Goal: Find specific page/section: Find specific page/section

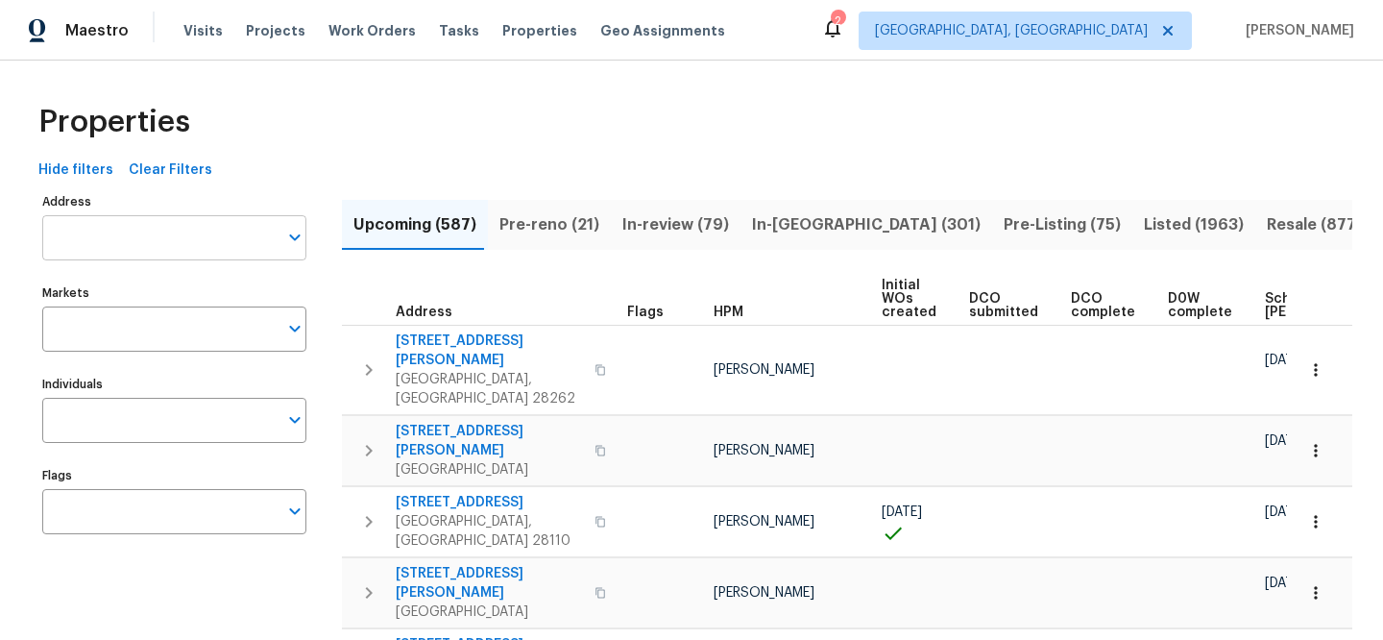
drag, startPoint x: 204, startPoint y: 237, endPoint x: 170, endPoint y: 249, distance: 35.5
click at [170, 249] on input "Address" at bounding box center [159, 237] width 235 height 45
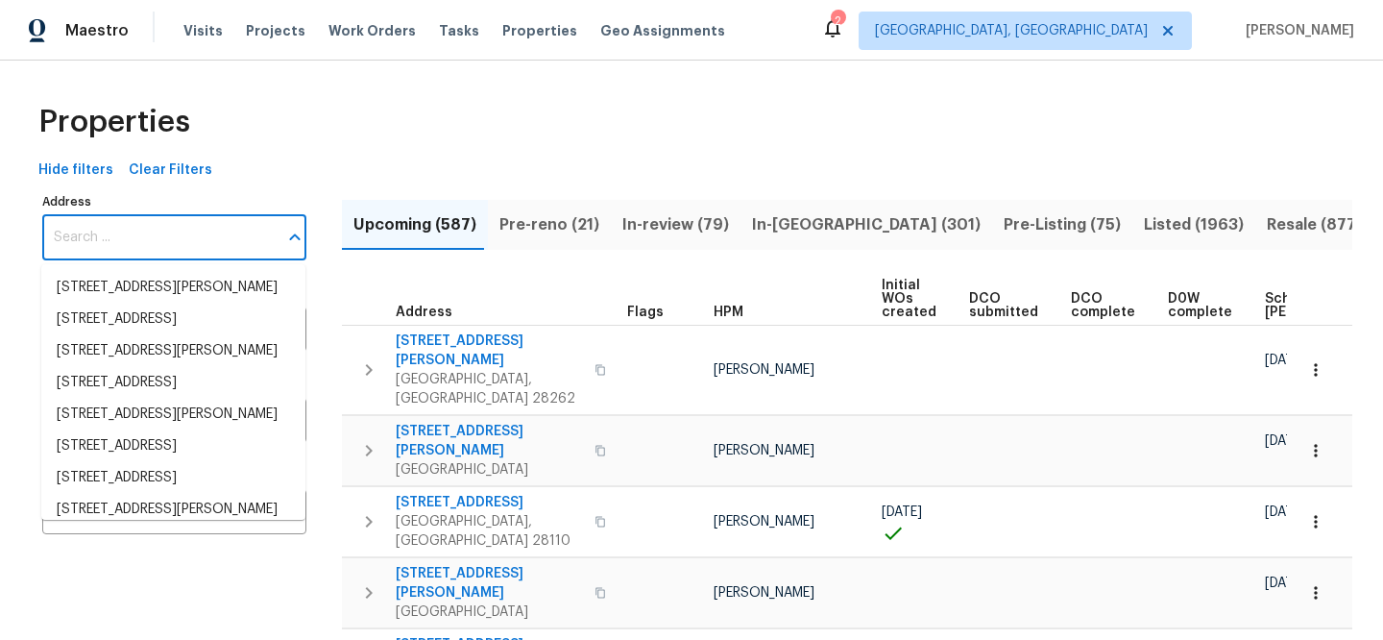
click at [173, 247] on input "Address" at bounding box center [159, 237] width 235 height 45
paste input "[STREET_ADDRESS]"
type input "[STREET_ADDRESS]"
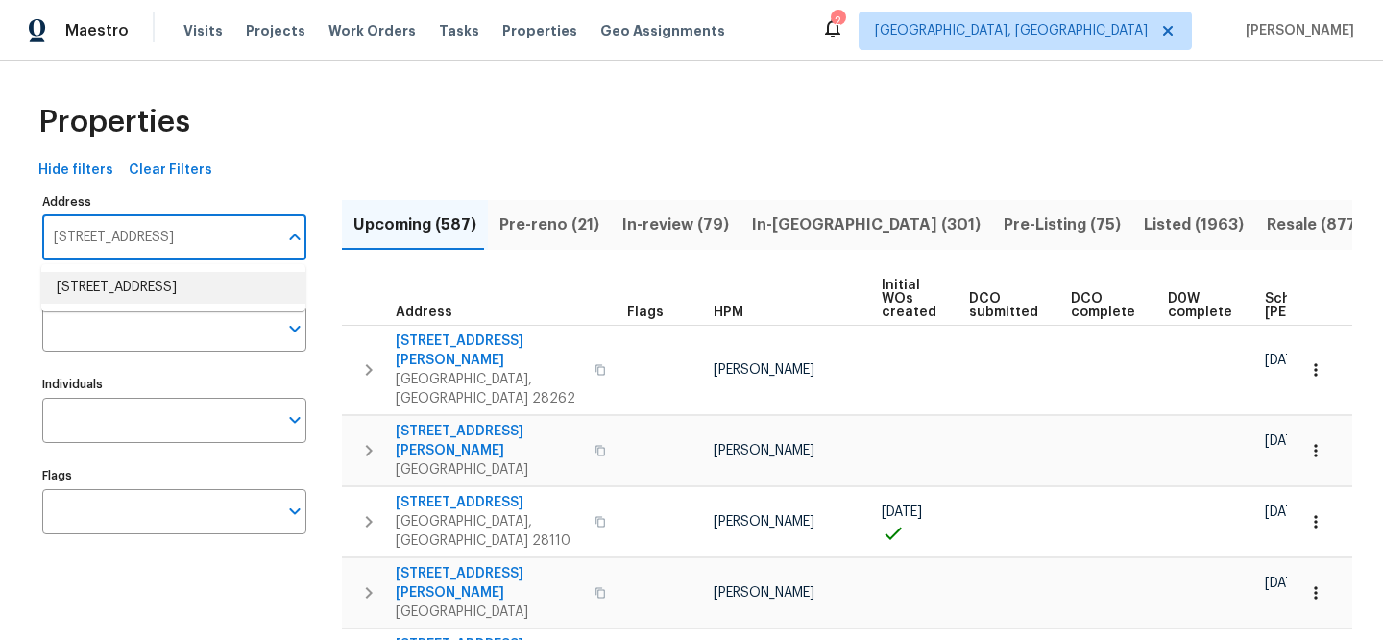
click at [191, 296] on li "2532 Steeplechase Rd Gastonia NC 28056" at bounding box center [173, 288] width 264 height 32
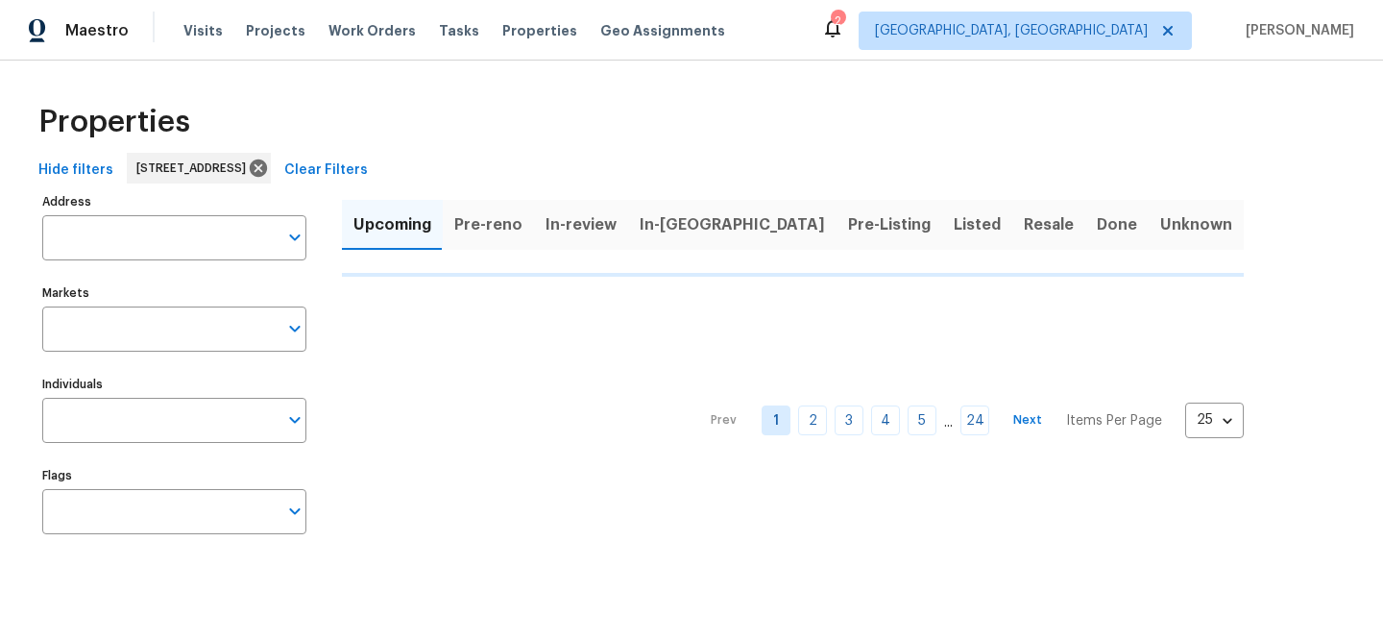
type input "2532 Steeplechase Rd Gastonia NC 28056"
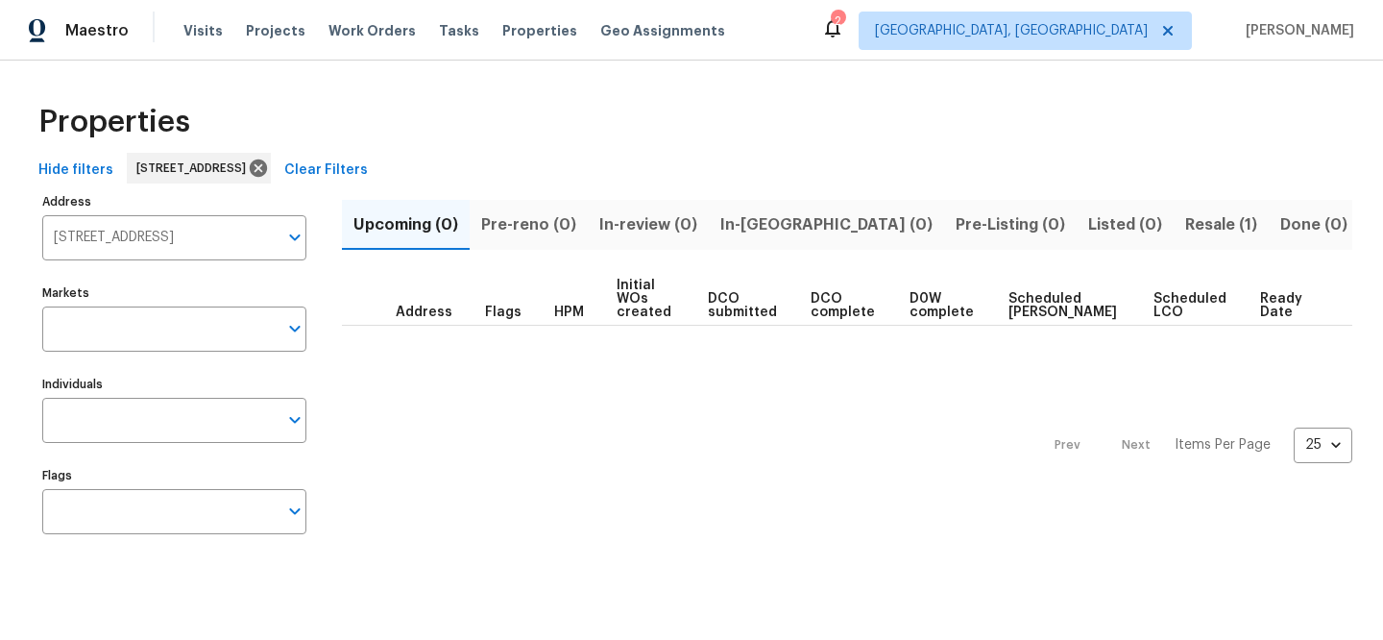
click at [1185, 218] on span "Resale (1)" at bounding box center [1221, 224] width 72 height 27
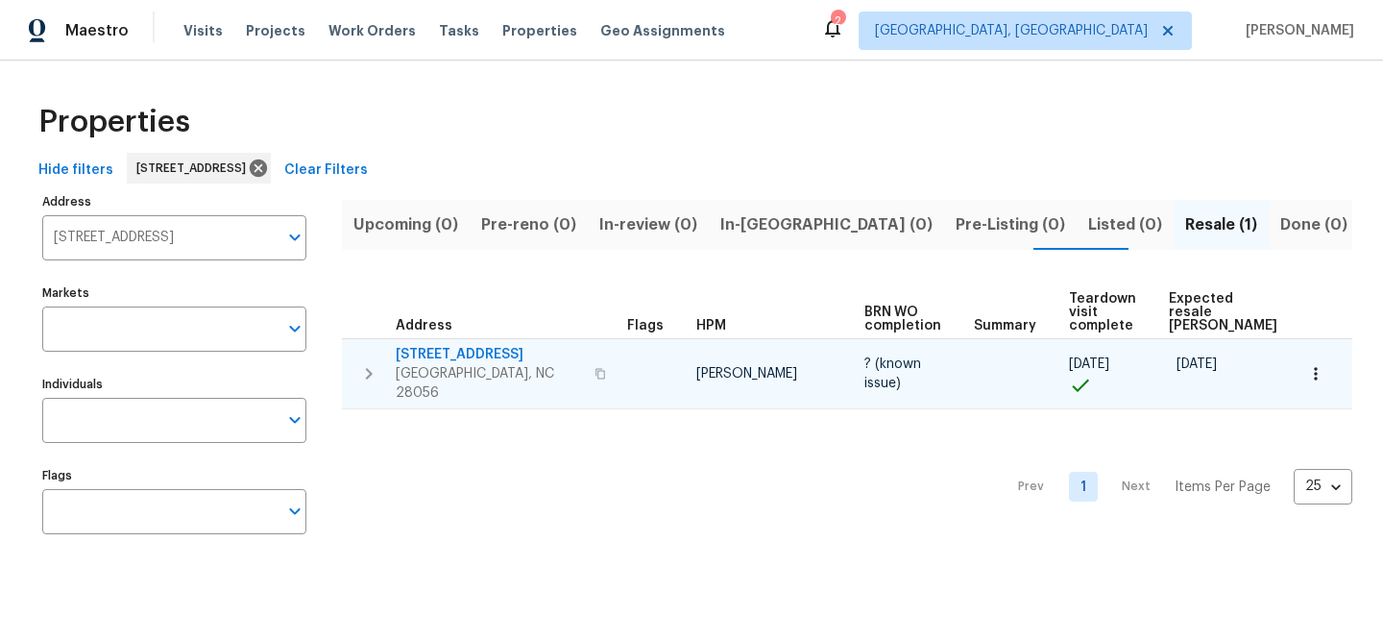
click at [474, 345] on span "[STREET_ADDRESS]" at bounding box center [489, 354] width 187 height 19
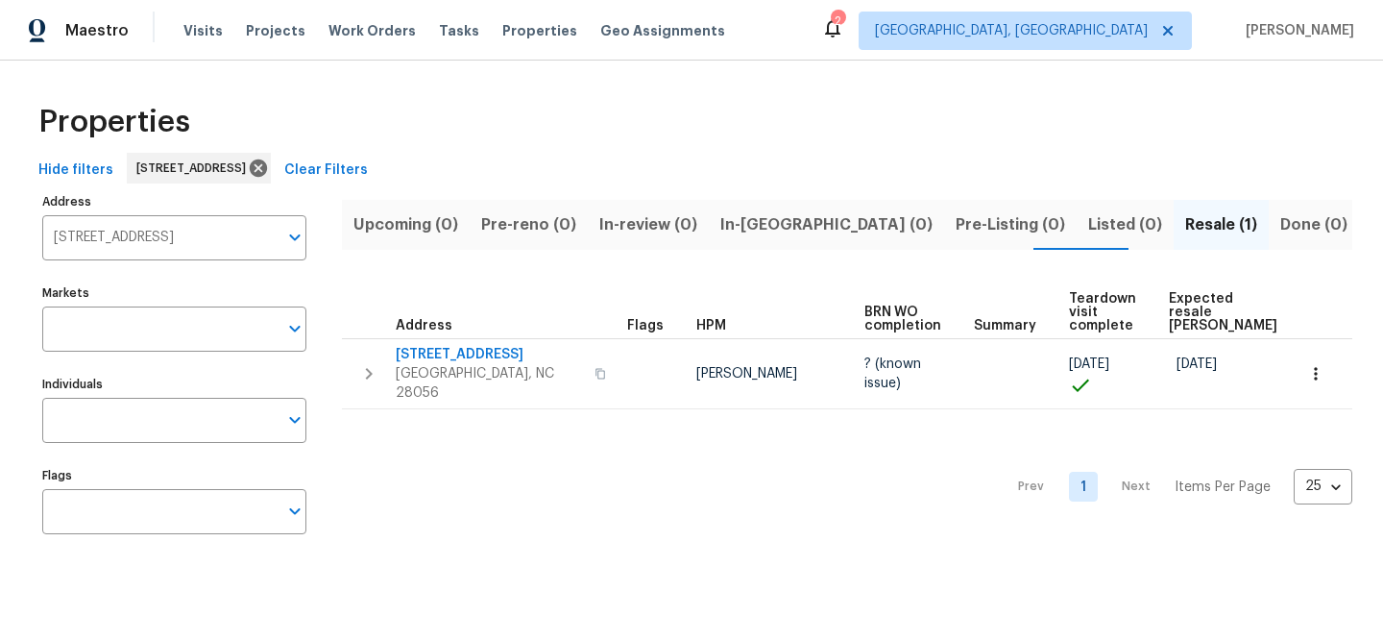
click at [368, 166] on span "Clear Filters" at bounding box center [326, 170] width 84 height 24
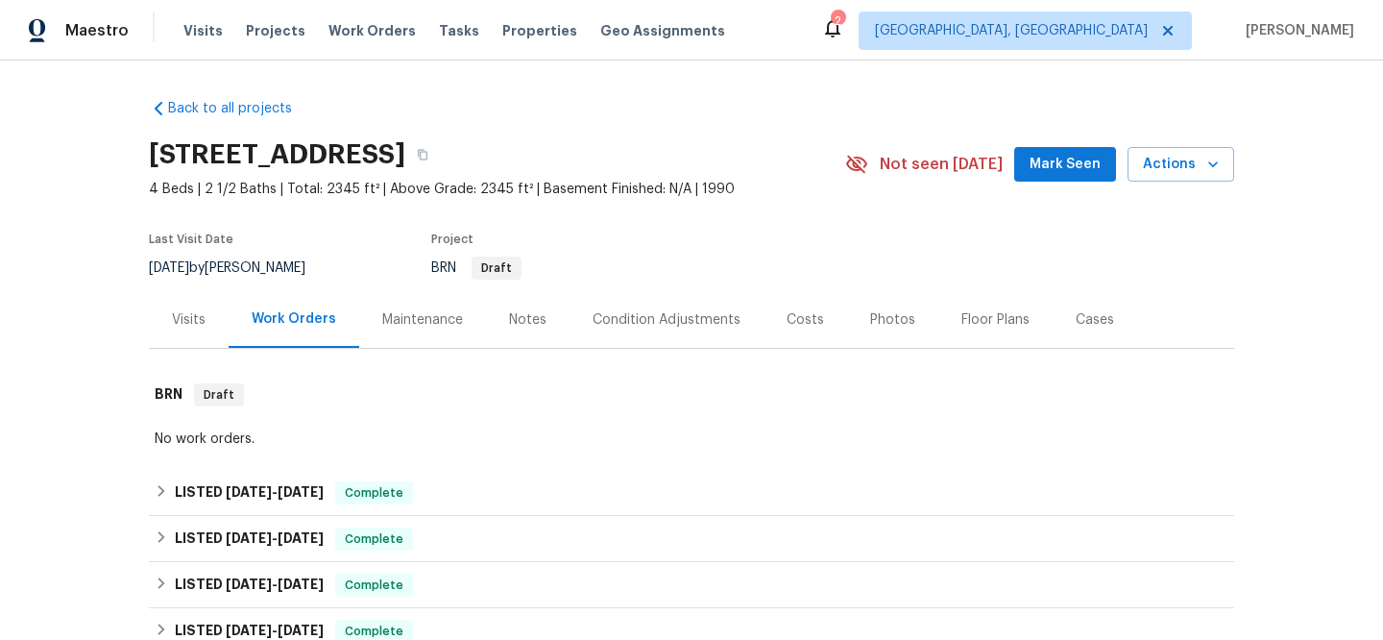
click at [191, 308] on div "Visits" at bounding box center [189, 319] width 80 height 57
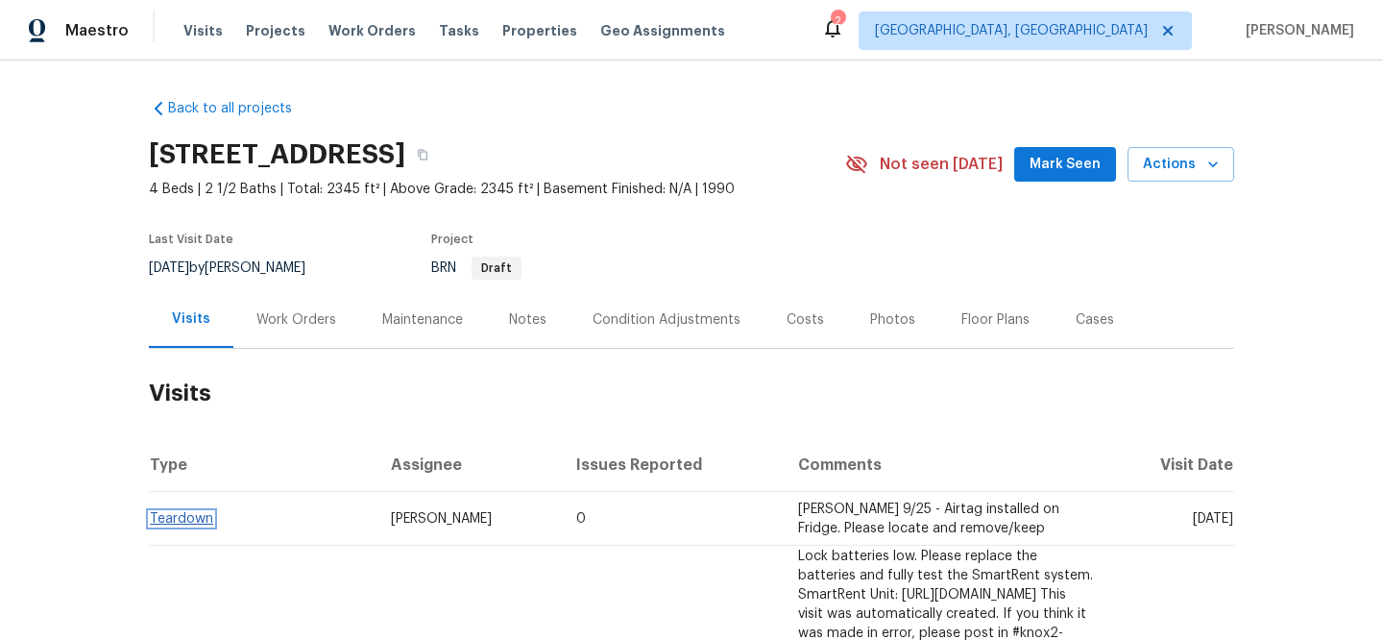
click at [180, 515] on link "Teardown" at bounding box center [181, 518] width 63 height 13
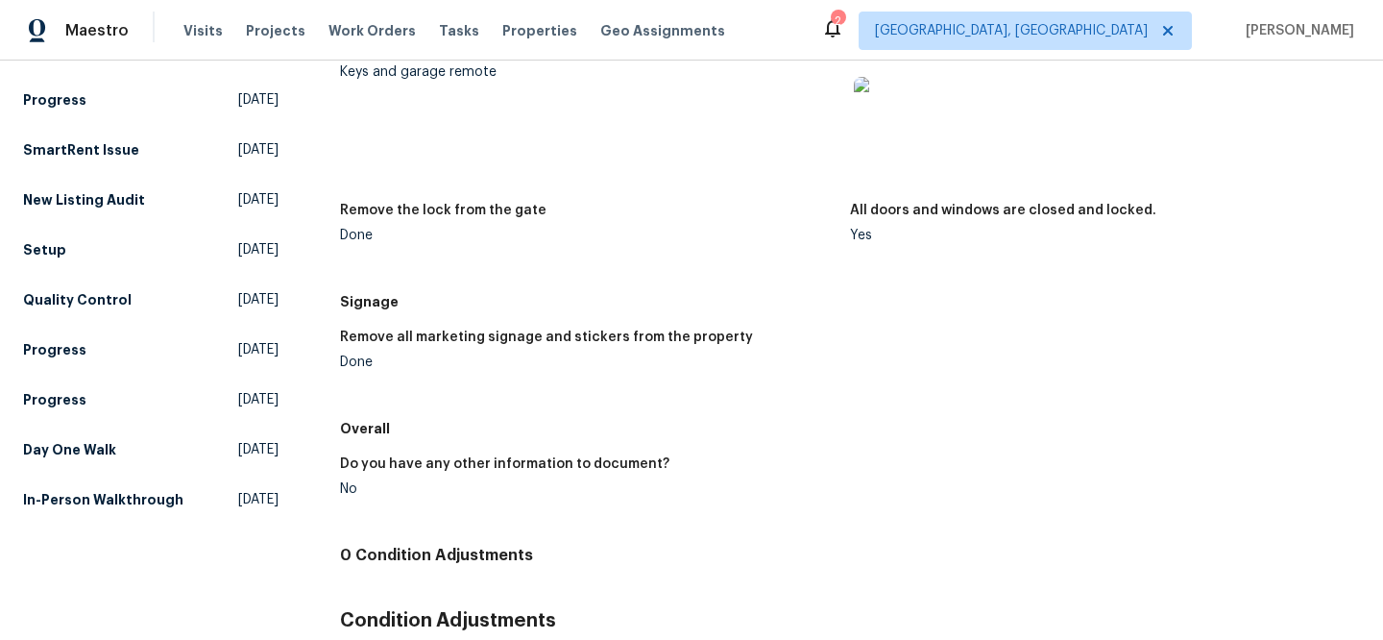
scroll to position [741, 0]
